Goal: Task Accomplishment & Management: Manage account settings

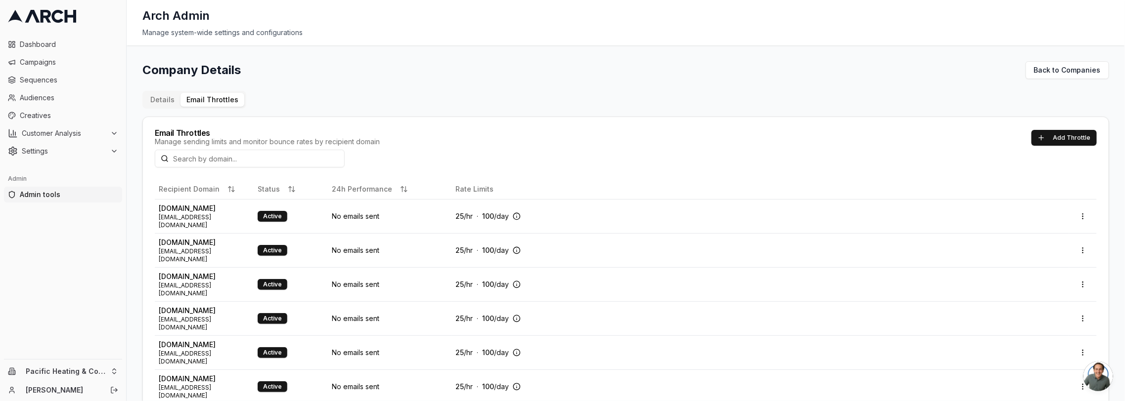
click at [587, 36] on div "Manage system-wide settings and configurations" at bounding box center [625, 33] width 967 height 10
click at [372, 190] on button "24h Performance" at bounding box center [370, 189] width 76 height 10
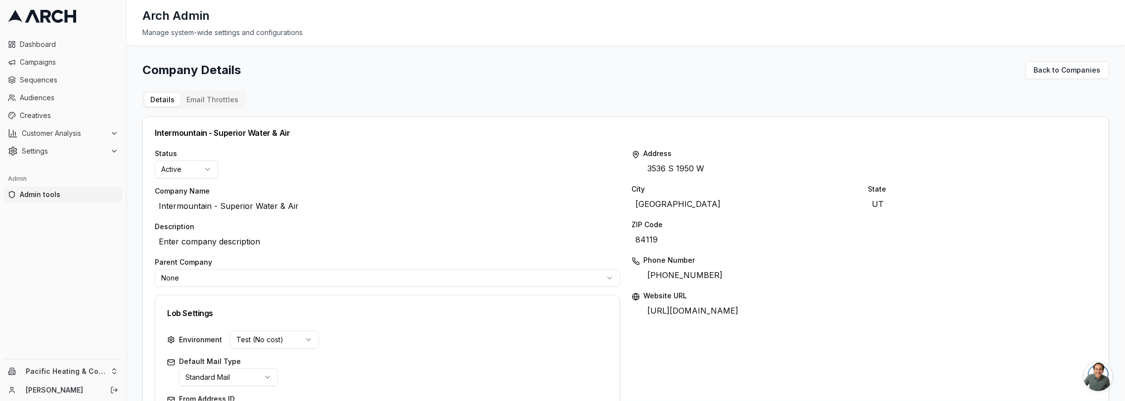
click at [208, 95] on button "Email Throttles" at bounding box center [212, 100] width 64 height 14
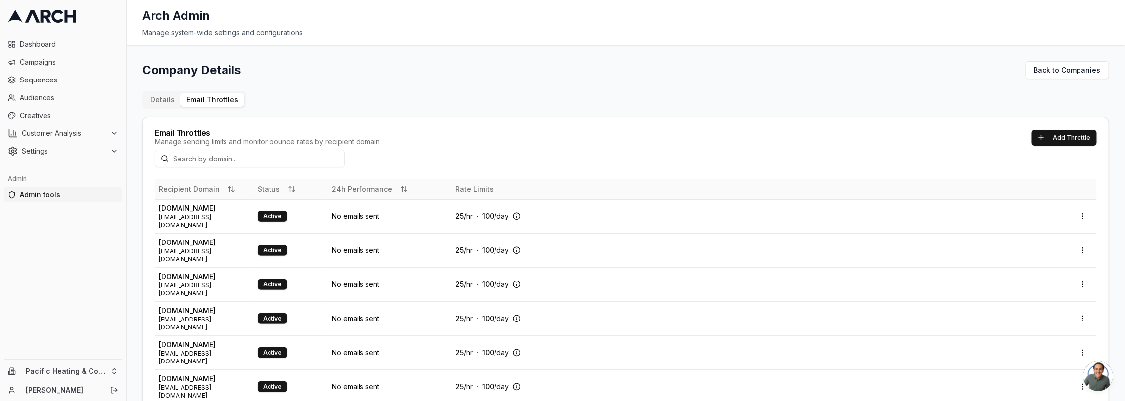
click at [367, 194] on th "24h Performance" at bounding box center [390, 189] width 124 height 20
click at [369, 191] on button "24h Performance" at bounding box center [370, 189] width 76 height 10
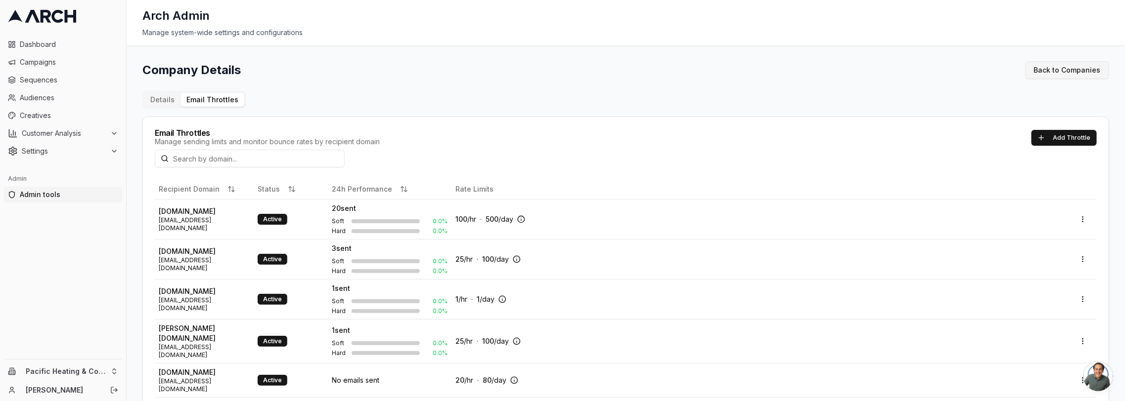
click at [1097, 68] on link "Back to Companies" at bounding box center [1067, 70] width 84 height 18
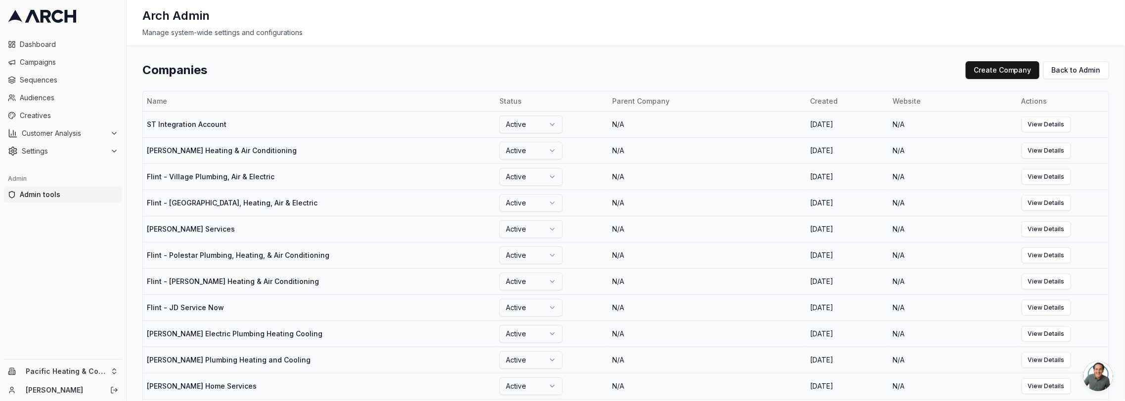
scroll to position [451, 0]
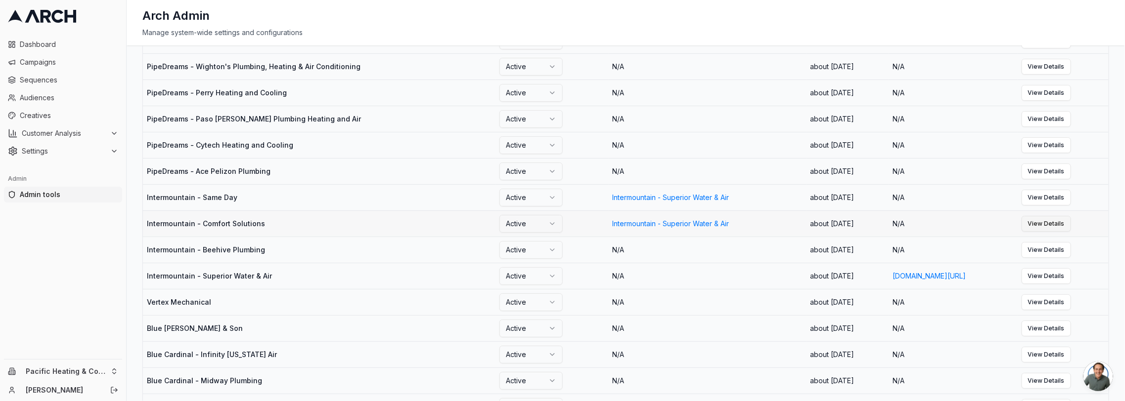
click at [1071, 227] on link "View Details" at bounding box center [1046, 224] width 49 height 16
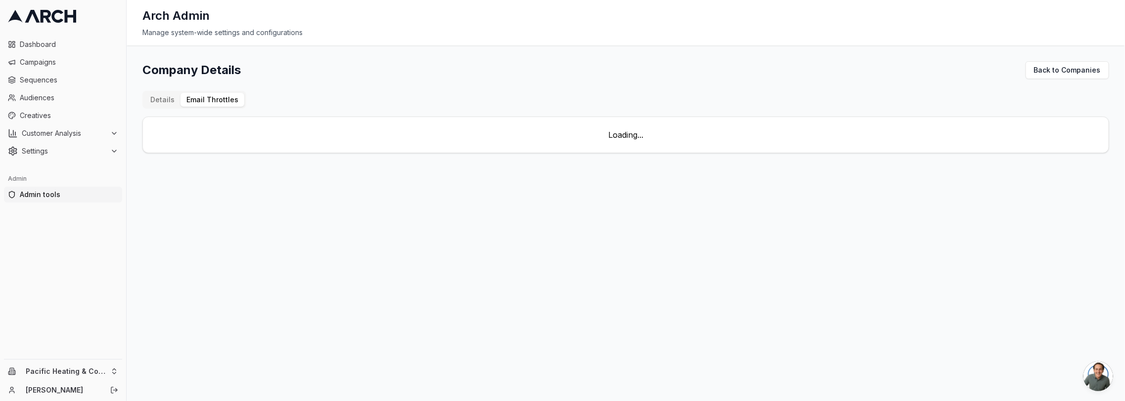
scroll to position [0, 0]
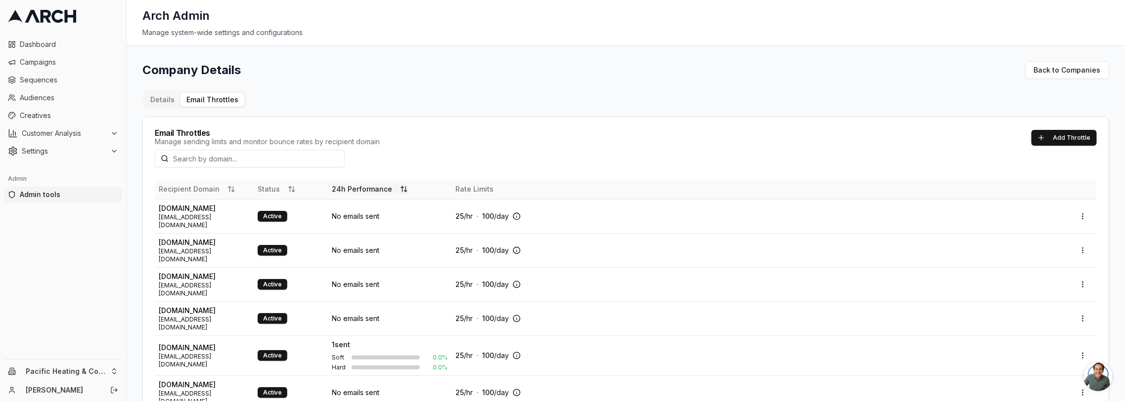
click at [352, 191] on button "24h Performance" at bounding box center [370, 189] width 76 height 10
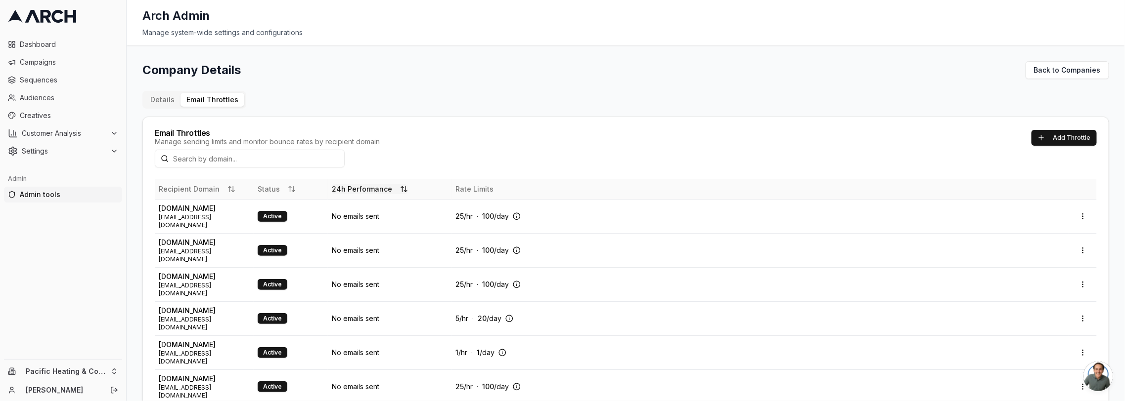
click at [352, 191] on button "24h Performance" at bounding box center [370, 189] width 76 height 10
